Goal: Check status

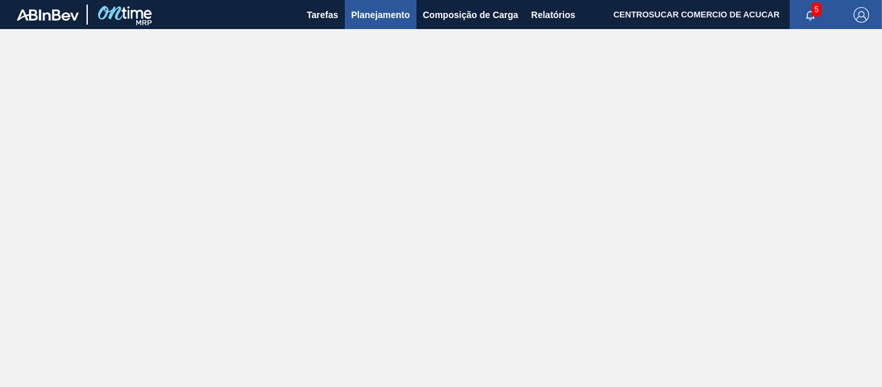
click at [370, 23] on button "Planejamento" at bounding box center [381, 14] width 72 height 29
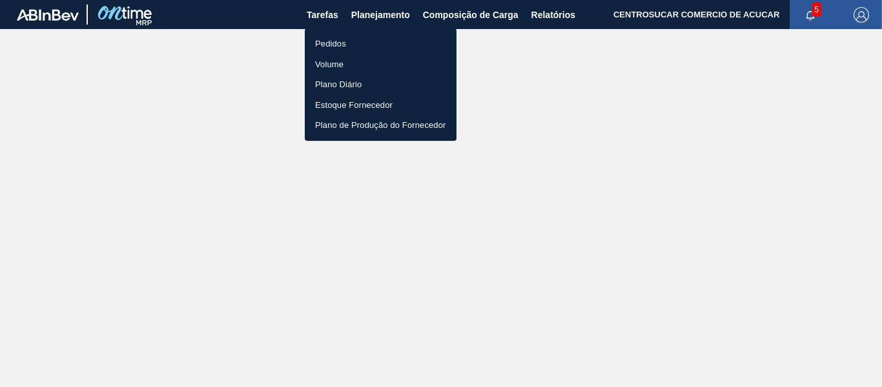
click at [370, 41] on li "Pedidos" at bounding box center [381, 44] width 152 height 21
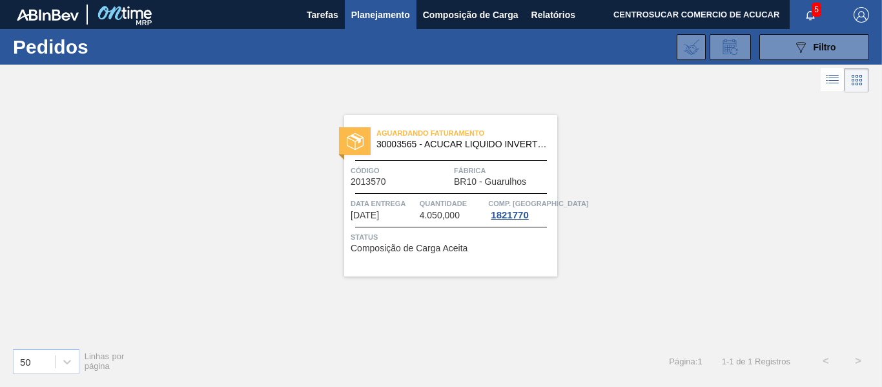
click at [416, 214] on div "Data entrega [DATE]" at bounding box center [383, 208] width 66 height 23
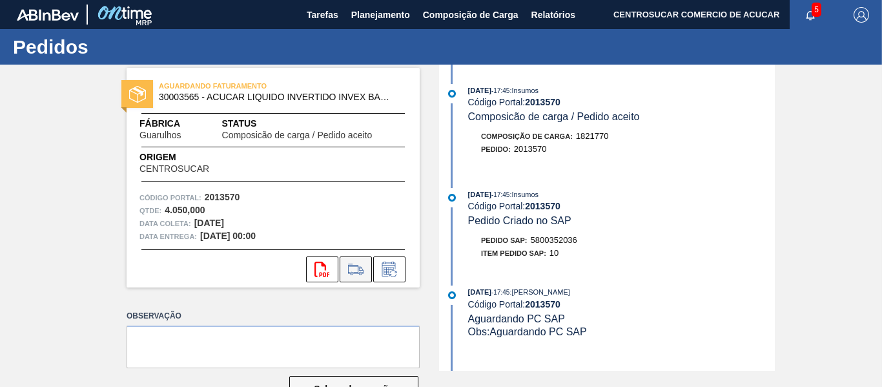
click at [352, 277] on button at bounding box center [355, 269] width 32 height 26
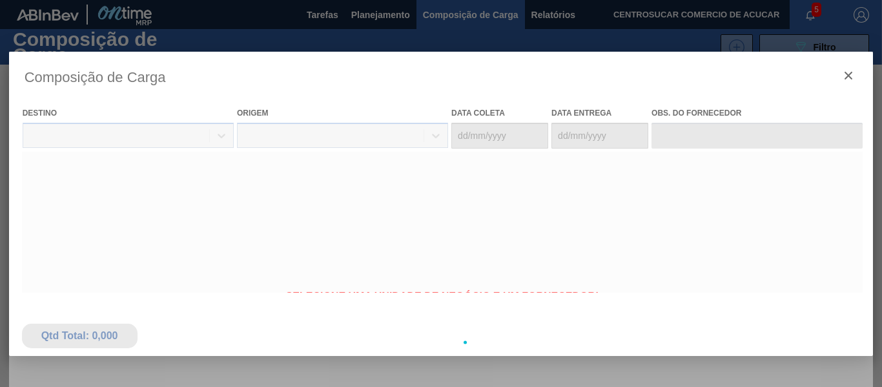
type coleta "[DATE]"
type entrega "[DATE]"
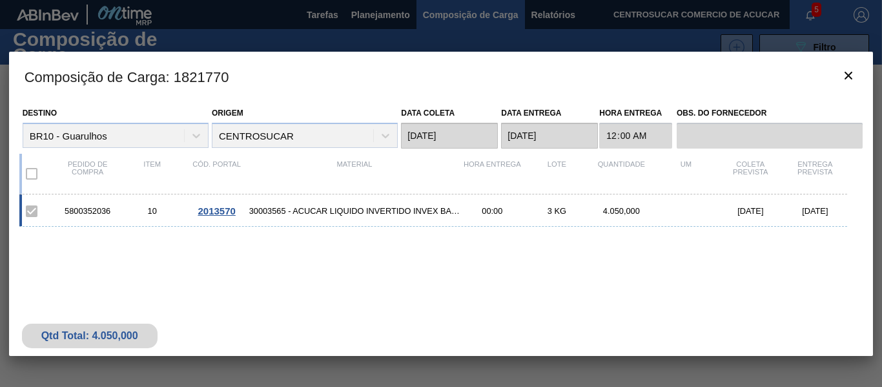
click at [86, 204] on div "5800352036 10 2013570 30003565 - ACUCAR LIQUIDO INVERTIDO INVEX BAG INBOX 00:00…" at bounding box center [433, 210] width 828 height 32
copy div "5800352036"
